Goal: Task Accomplishment & Management: Manage account settings

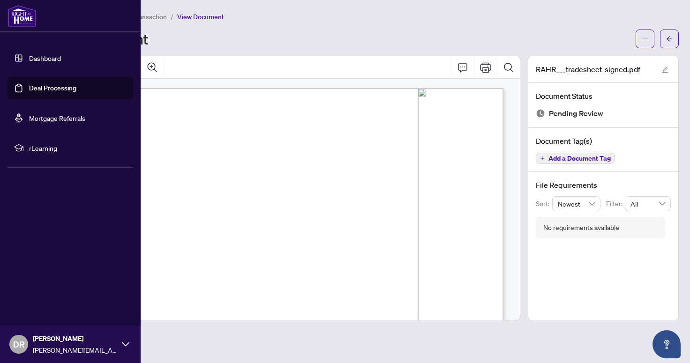
click at [18, 14] on img at bounding box center [21, 16] width 29 height 22
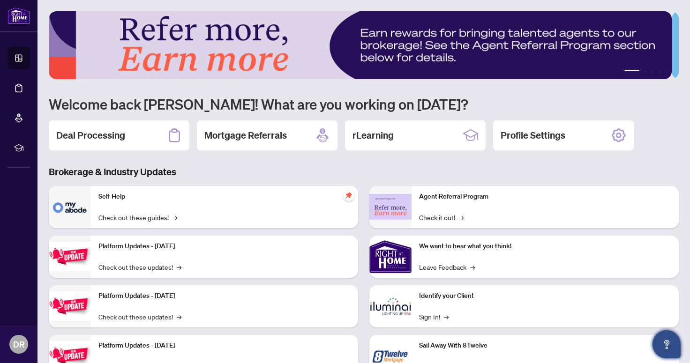
click at [668, 338] on button "Open asap" at bounding box center [666, 344] width 28 height 28
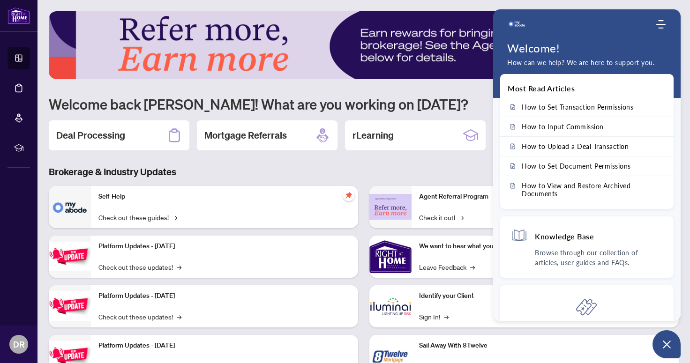
click at [446, 99] on h1 "Welcome back [PERSON_NAME]! What are you working on [DATE]?" at bounding box center [364, 104] width 630 height 18
click at [149, 138] on div "Deal Processing" at bounding box center [119, 135] width 141 height 30
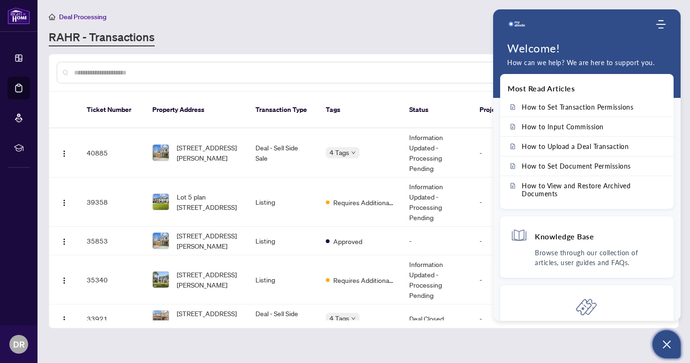
click at [668, 347] on icon "Open asap" at bounding box center [667, 345] width 12 height 12
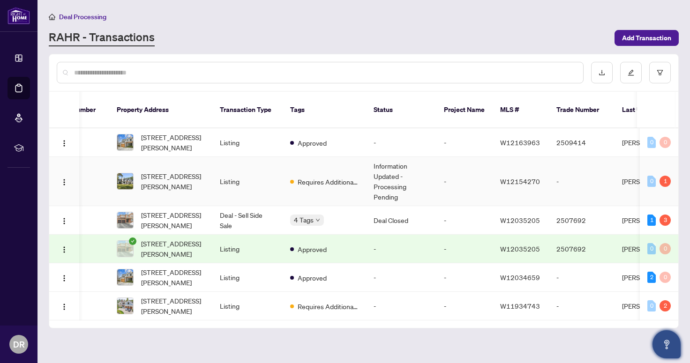
scroll to position [0, 36]
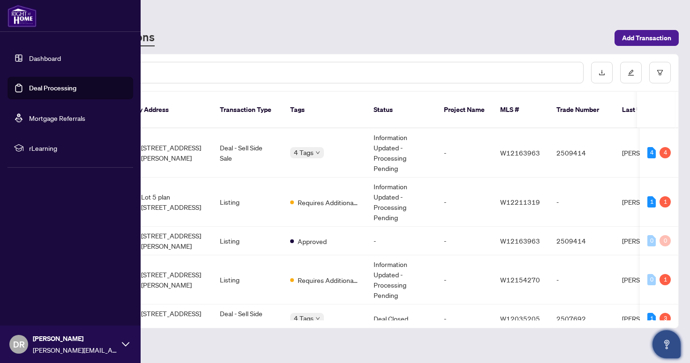
click at [85, 132] on ul "Dashboard Deal Processing Mortgage Referrals rLearning" at bounding box center [70, 103] width 126 height 112
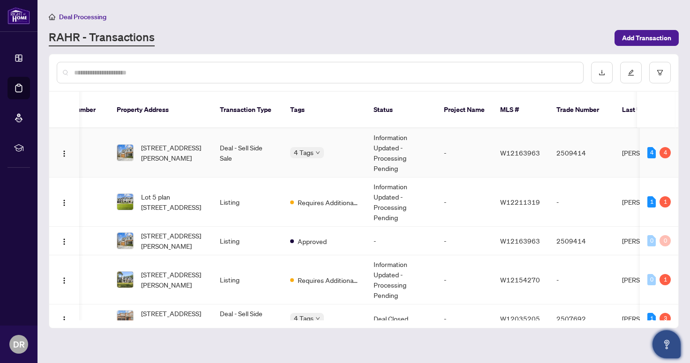
click at [245, 142] on td "Deal - Sell Side Sale" at bounding box center [247, 152] width 70 height 49
